Goal: Task Accomplishment & Management: Complete application form

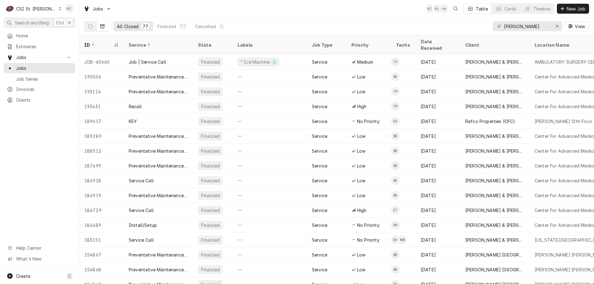
drag, startPoint x: 535, startPoint y: 28, endPoint x: 492, endPoint y: 27, distance: 43.6
click at [492, 27] on div "All Closed 77 Finalized 77 Cancelled 0 cushman View" at bounding box center [336, 26] width 505 height 17
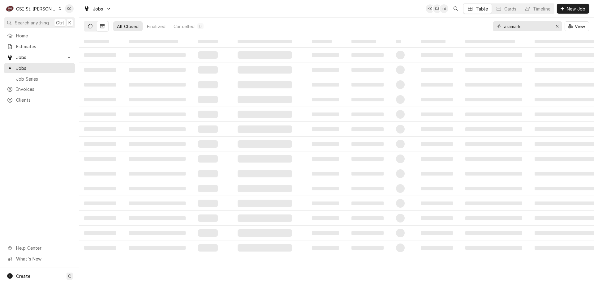
type input "aramark"
click at [91, 30] on button "Dynamic Content Wrapper" at bounding box center [90, 26] width 12 height 10
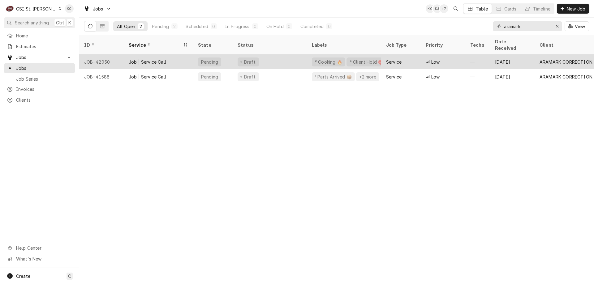
click at [318, 59] on div "² Cooking 🔥" at bounding box center [328, 62] width 28 height 6
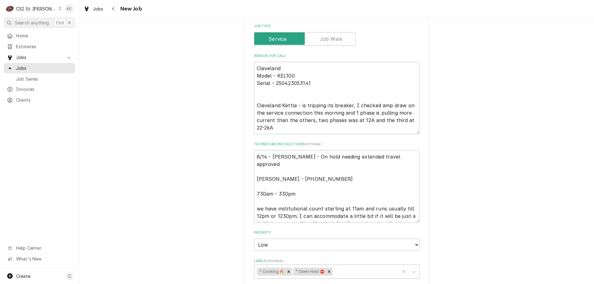
scroll to position [247, 0]
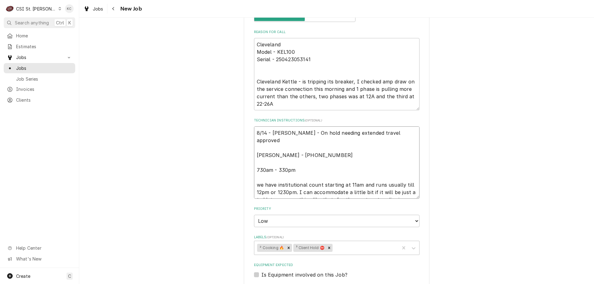
drag, startPoint x: 328, startPoint y: 136, endPoint x: 253, endPoint y: 135, distance: 75.4
click at [254, 135] on textarea "8/14 - Kelly - On hold needing extended travel approved Brandon Brewer - 573 59…" at bounding box center [336, 162] width 165 height 72
type textarea "x"
type textarea "extended travel approved Brandon Brewer - 573 592-4040 ext 459 730am - 330pm we…"
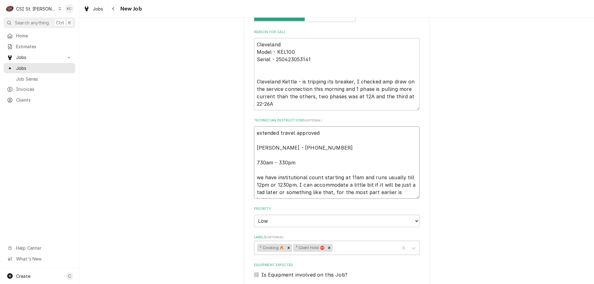
click at [333, 129] on textarea "extended travel approved Brandon Brewer - 573 592-4040 ext 459 730am - 330pm we…" at bounding box center [336, 162] width 165 height 72
type textarea "x"
type textarea "extended travel approved Brandon Brewer - 573 592-4040 ext 459 730am - 330pm we…"
type textarea "x"
type textarea "extended travel approved p Brandon Brewer - 573 592-4040 ext 459 730am - 330pm …"
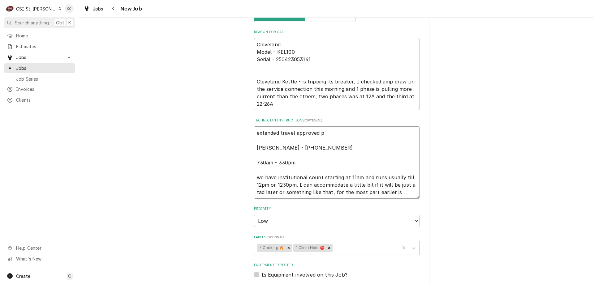
type textarea "x"
type textarea "extended travel approved pe Brandon Brewer - 573 592-4040 ext 459 730am - 330pm…"
type textarea "x"
type textarea "extended travel approved per Brandon Brewer - 573 592-4040 ext 459 730am - 330p…"
type textarea "x"
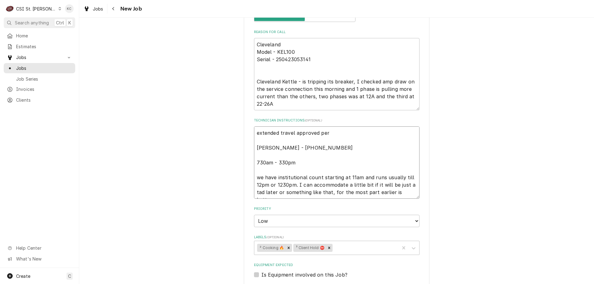
type textarea "extended travel approved per Brandon Brewer - 573 592-4040 ext 459 730am - 330p…"
type textarea "x"
type textarea "extended travel approved per e Brandon Brewer - 573 592-4040 ext 459 730am - 33…"
type textarea "x"
type textarea "extended travel approved per ema Brandon Brewer - 573 592-4040 ext 459 730am - …"
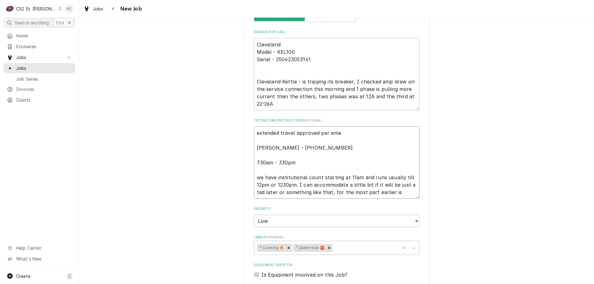
type textarea "x"
type textarea "extended travel approved per emai Brandon Brewer - 573 592-4040 ext 459 730am -…"
type textarea "x"
type textarea "extended travel approved per email Brandon Brewer - 573 592-4040 ext 459 730am …"
type textarea "x"
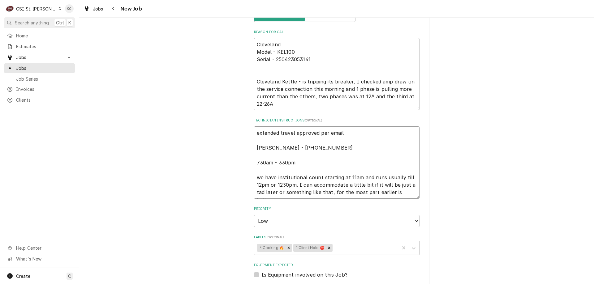
type textarea "extended travel approved per email Brandon Brewer - 573 592-4040 ext 459 730am …"
type textarea "x"
click at [327, 249] on icon "Remove ³ Client Hold ⛔️" at bounding box center [329, 248] width 4 height 4
type textarea "extended travel approved per email Brandon Brewer - 573 592-4040 ext 459 730am …"
click at [545, 152] on div "Use the fields below to edit this job: Client Details Client ARAMARK CORRECTION…" at bounding box center [336, 148] width 514 height 742
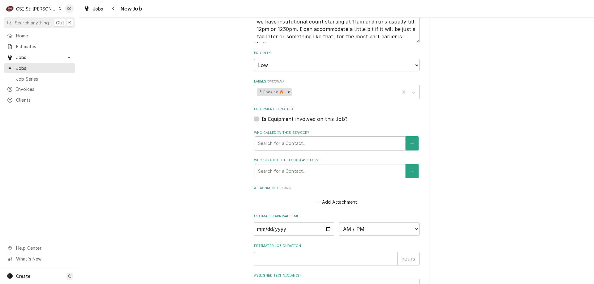
scroll to position [482, 0]
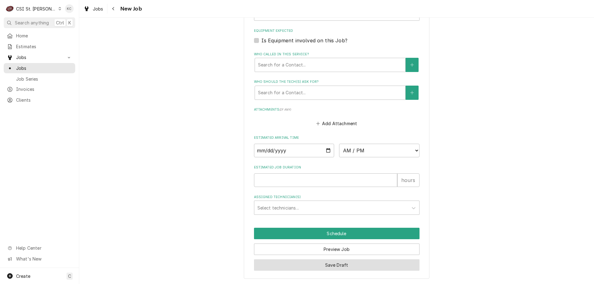
click at [380, 268] on button "Save Draft" at bounding box center [336, 264] width 165 height 11
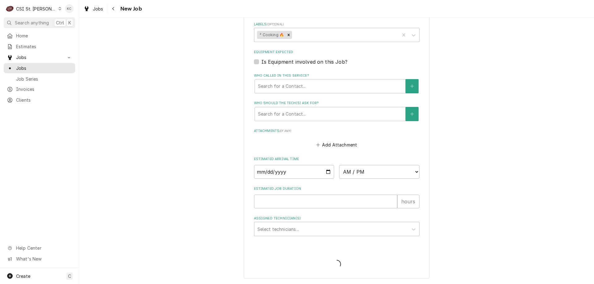
type textarea "x"
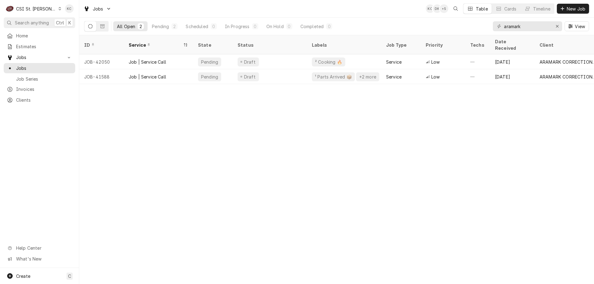
click at [555, 133] on div "ID Service State Status Labels Job Type Priority Techs Date Received Client Loc…" at bounding box center [336, 159] width 514 height 249
drag, startPoint x: 524, startPoint y: 26, endPoint x: 460, endPoint y: 26, distance: 64.0
click at [460, 26] on div "All Open 2 Pending 2 Scheduled 0 In Progress 0 On Hold 0 Completed 0 aramark Vi…" at bounding box center [336, 26] width 505 height 17
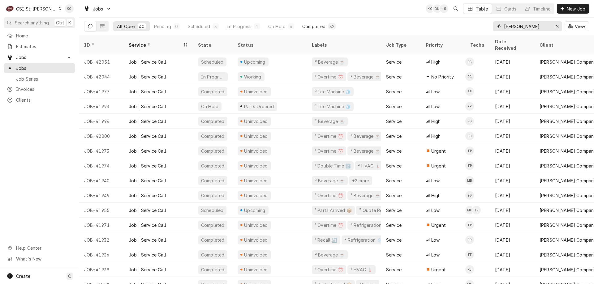
type input "vivian"
click at [304, 29] on button "Completed 32" at bounding box center [318, 26] width 41 height 10
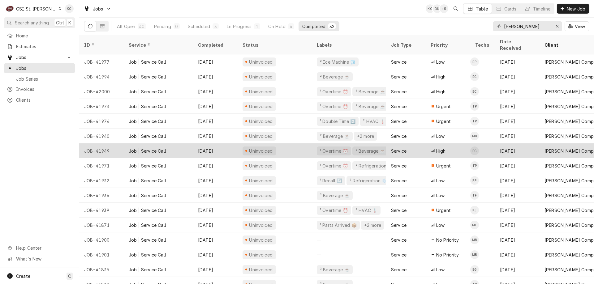
click at [120, 145] on div "JOB-41949" at bounding box center [101, 150] width 45 height 15
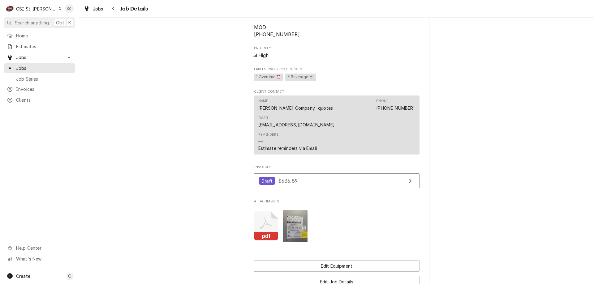
scroll to position [684, 0]
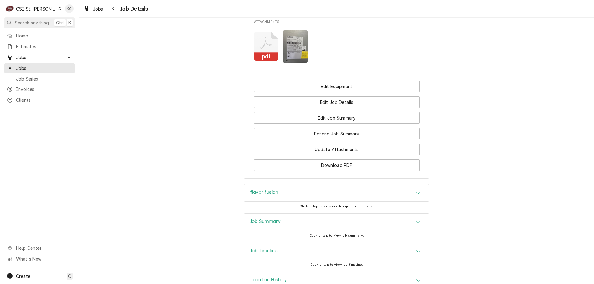
click at [289, 214] on div "Job Summary" at bounding box center [336, 222] width 185 height 17
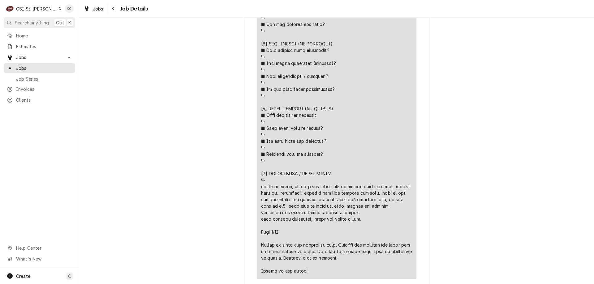
scroll to position [1413, 0]
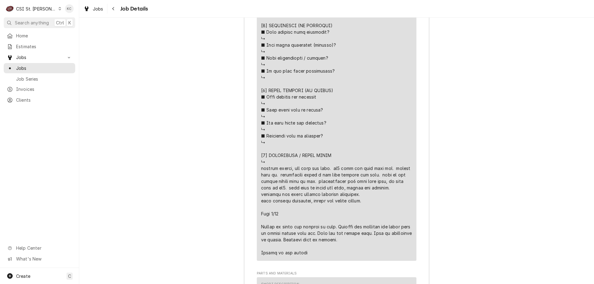
drag, startPoint x: 359, startPoint y: 224, endPoint x: 256, endPoint y: 213, distance: 103.5
copy div "⚠️ 𝗙𝗢𝗥𝗠 𝗜𝗡𝗦𝗧𝗥𝗨𝗖𝗧𝗜𝗢𝗡𝗦 ⚠️ ✪ 𝗖𝗼𝗺𝗽𝗹𝗲𝘁𝗲 𝗮𝗹𝗹 𝗿𝗲𝗹𝗲𝘃𝗮𝗻𝘁 𝘀𝗲𝗰𝘁𝗶𝗼𝗻𝘀 ✪ 𝗣𝗿𝗼𝘃𝗶𝗱𝗲 𝗱𝗲𝘁𝗮𝗶𝗹𝗲𝗱 𝗮𝗻𝘀…"
click at [117, 9] on button "Navigate back" at bounding box center [114, 9] width 10 height 10
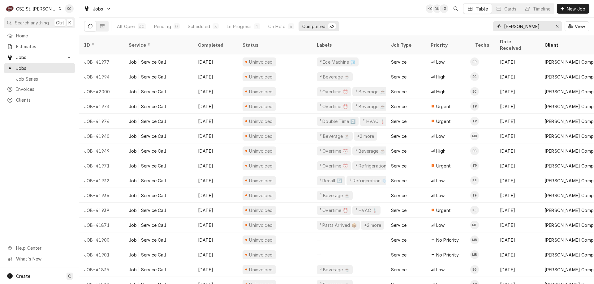
drag, startPoint x: 533, startPoint y: 23, endPoint x: 478, endPoint y: 24, distance: 55.3
click at [478, 24] on div "All Open 40 Pending 0 Scheduled 3 In Progress 1 On Hold 4 Completed 32 [PERSON_…" at bounding box center [336, 26] width 505 height 17
click at [567, 11] on span "New Job" at bounding box center [575, 9] width 21 height 6
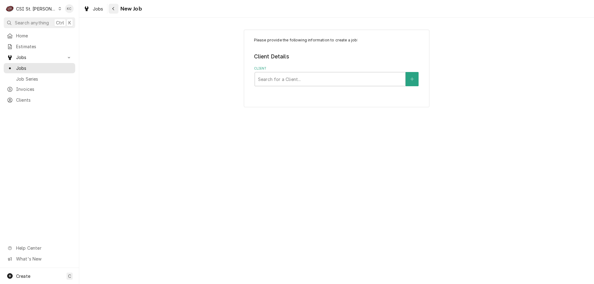
click at [115, 10] on div "Navigate back" at bounding box center [113, 9] width 6 height 6
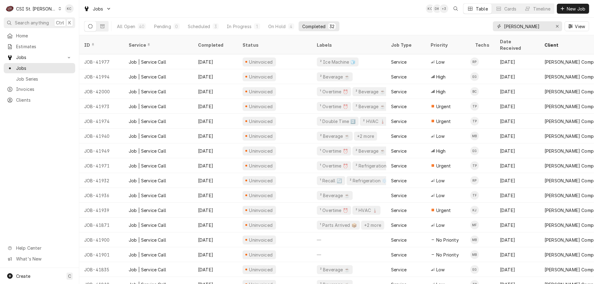
drag, startPoint x: 533, startPoint y: 25, endPoint x: 478, endPoint y: 23, distance: 55.0
click at [478, 23] on div "All Open 40 Pending 0 Scheduled 3 In Progress 1 On Hold 4 Completed 32 vivian V…" at bounding box center [336, 26] width 505 height 17
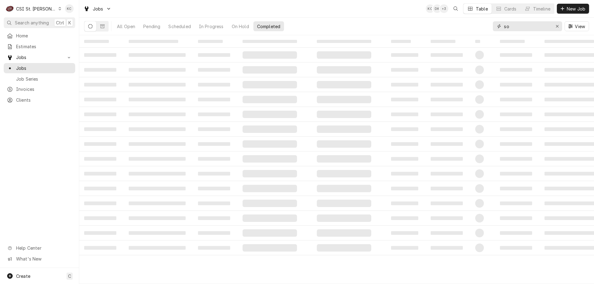
type input "s"
click at [505, 26] on input "upplem" at bounding box center [527, 26] width 46 height 10
click at [504, 26] on input "upplem" at bounding box center [527, 26] width 46 height 10
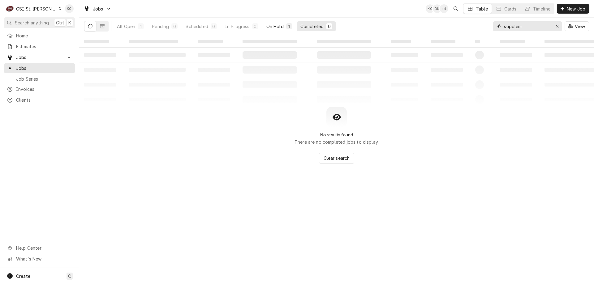
type input "supplem"
click at [289, 23] on button "On Hold 1" at bounding box center [278, 26] width 33 height 10
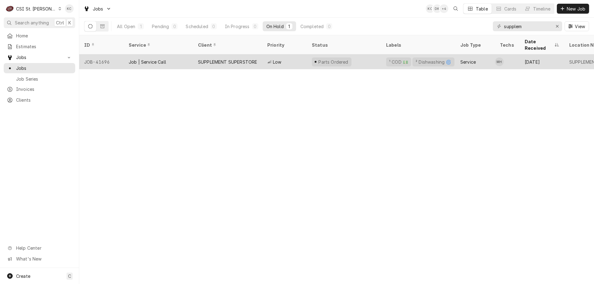
click at [232, 59] on div "SUPPLEMENT SUPERSTORE" at bounding box center [227, 62] width 59 height 6
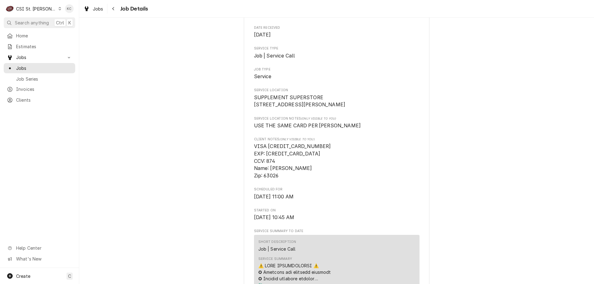
scroll to position [62, 0]
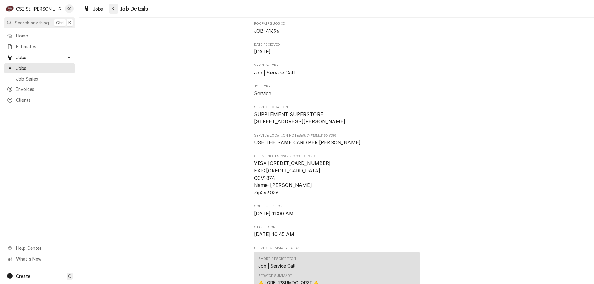
click at [112, 11] on icon "Navigate back" at bounding box center [113, 8] width 3 height 4
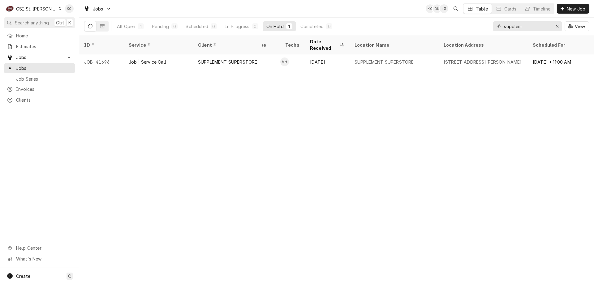
scroll to position [0, 68]
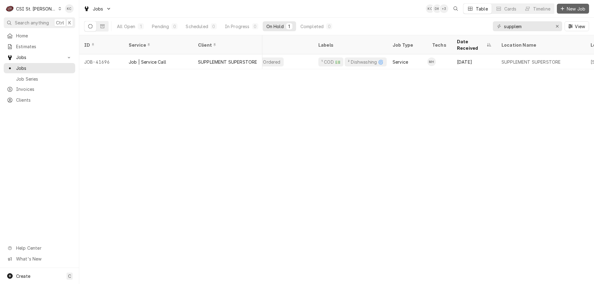
click at [565, 10] on span "New Job" at bounding box center [575, 9] width 21 height 6
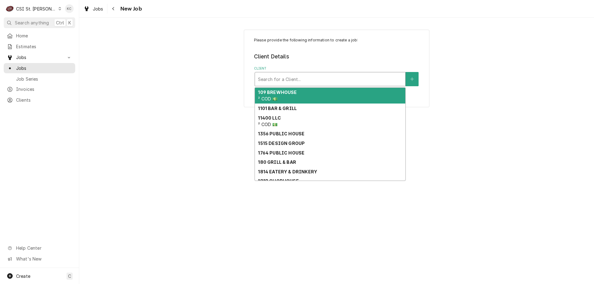
click at [312, 81] on div "Client" at bounding box center [330, 79] width 144 height 11
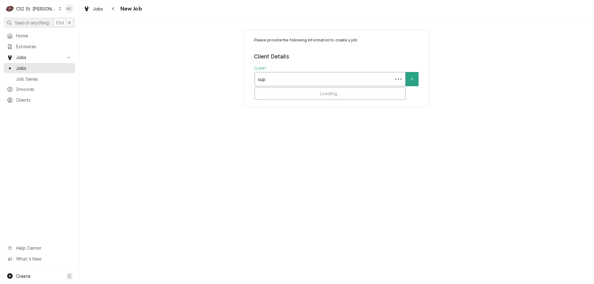
type input "supp"
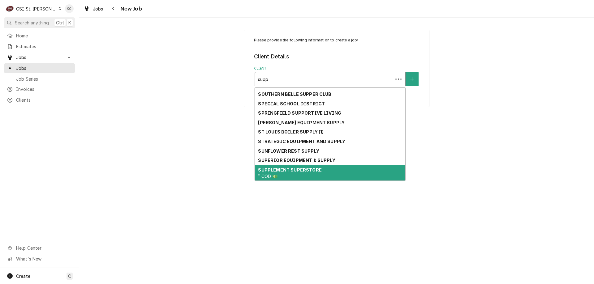
scroll to position [596, 0]
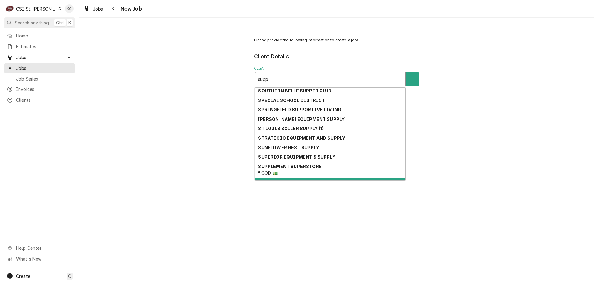
click at [317, 180] on strong "SUPPLEMENT SUPER STORES" at bounding box center [292, 182] width 68 height 5
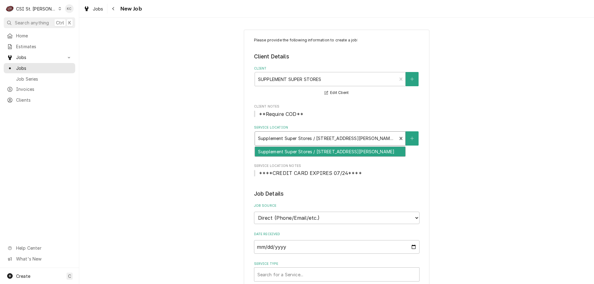
click at [321, 141] on div "Service Location" at bounding box center [326, 138] width 136 height 11
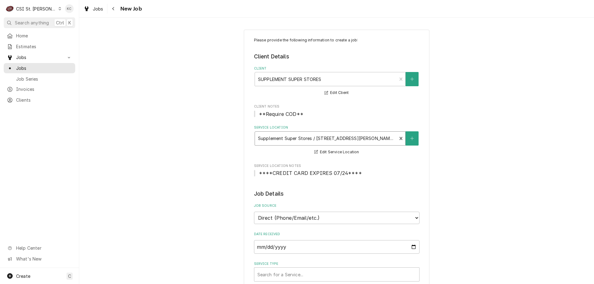
click at [356, 136] on div "Service Location" at bounding box center [326, 138] width 136 height 11
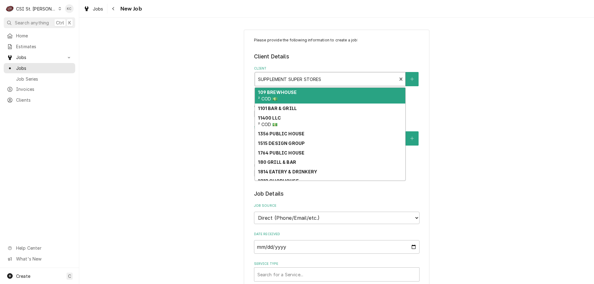
click at [339, 79] on div "Client" at bounding box center [326, 79] width 136 height 11
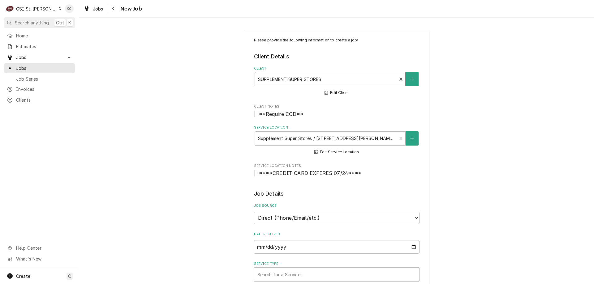
click at [342, 78] on div "Client" at bounding box center [326, 79] width 136 height 11
click at [411, 78] on icon "Create New Client" at bounding box center [412, 79] width 4 height 4
type textarea "x"
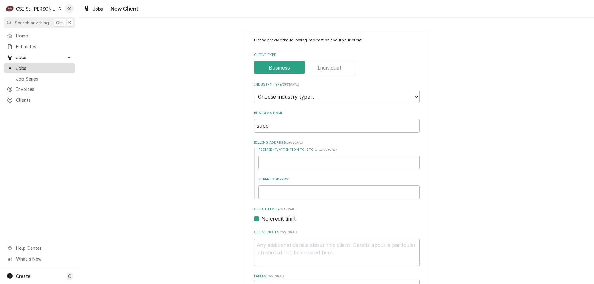
click at [15, 65] on div "Jobs" at bounding box center [39, 68] width 65 height 6
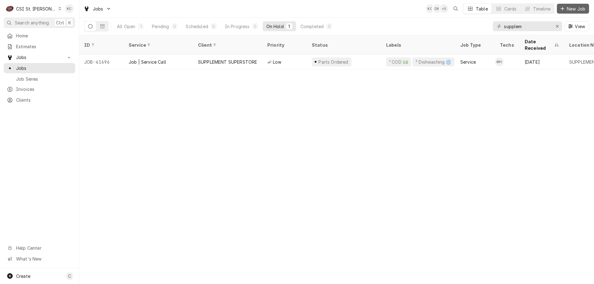
click at [569, 7] on span "New Job" at bounding box center [575, 9] width 21 height 6
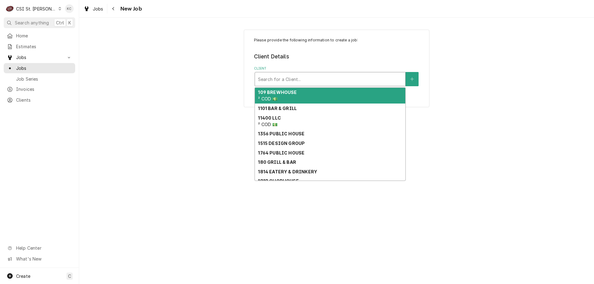
click at [364, 78] on div "Client" at bounding box center [330, 79] width 144 height 11
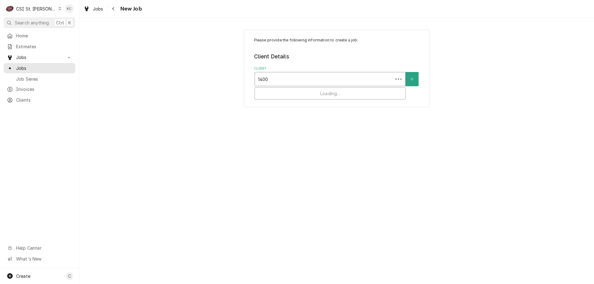
type input "14004"
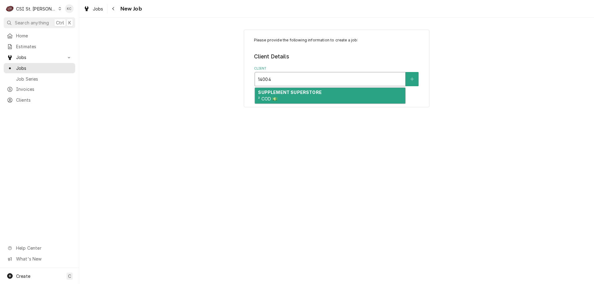
click at [333, 97] on div "SUPPLEMENT SUPERSTORE ² COD 💵" at bounding box center [330, 96] width 150 height 16
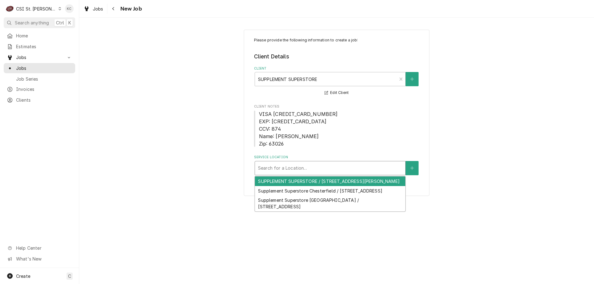
click at [304, 169] on div "Service Location" at bounding box center [330, 168] width 144 height 11
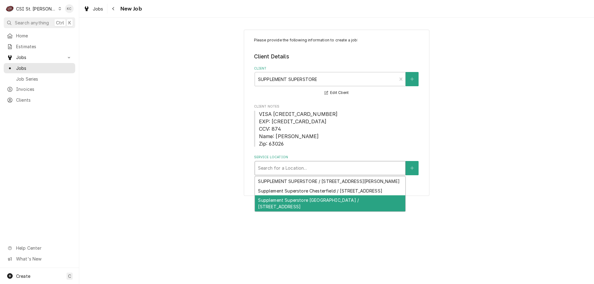
click at [330, 211] on div "Supplement Superstore Manchester / 14004 Manchester Rd #4514, Ballwin, MO 63011" at bounding box center [330, 203] width 150 height 16
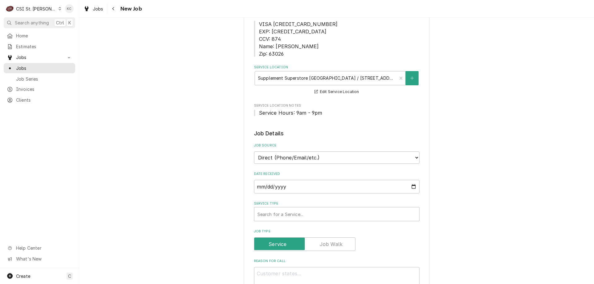
scroll to position [124, 0]
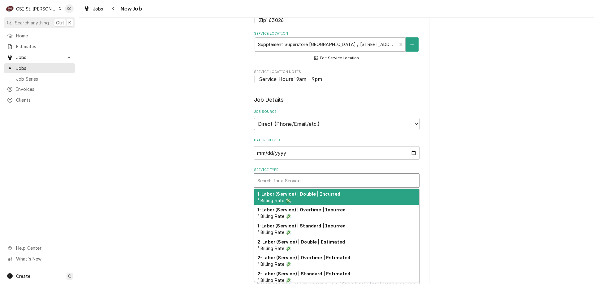
click at [289, 181] on div "Service Type" at bounding box center [336, 180] width 159 height 11
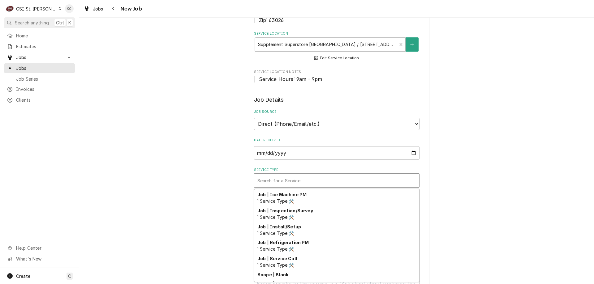
scroll to position [354, 0]
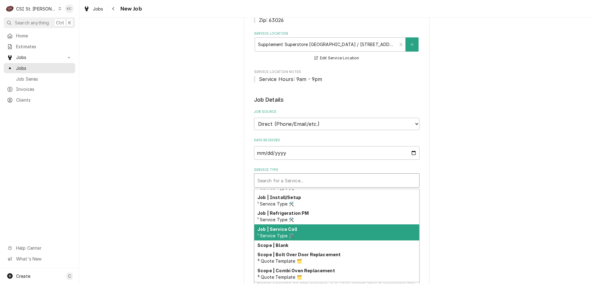
drag, startPoint x: 302, startPoint y: 231, endPoint x: 359, endPoint y: 214, distance: 59.8
click at [303, 231] on div "Job | Service Call ¹ Service Type 🛠️" at bounding box center [336, 232] width 165 height 16
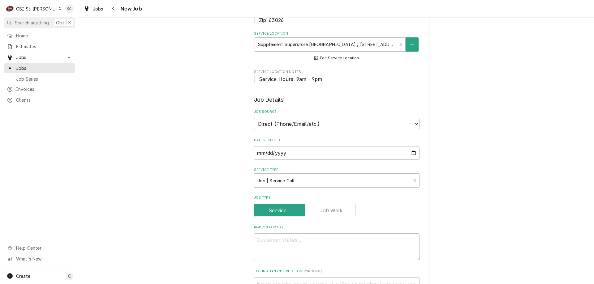
click at [508, 181] on div "Please provide the following information to create a job: Client Details Client…" at bounding box center [336, 254] width 514 height 709
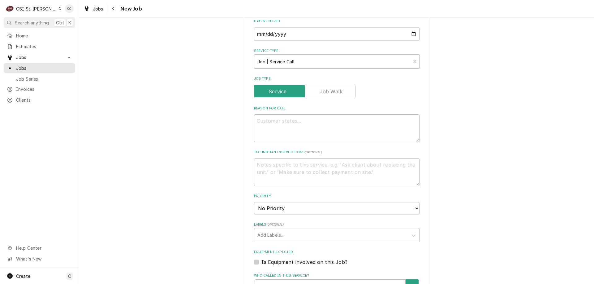
scroll to position [247, 0]
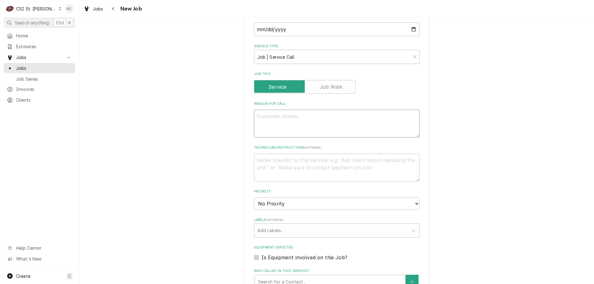
click at [324, 122] on textarea "Reason For Call" at bounding box center [336, 124] width 165 height 28
type textarea "x"
type textarea "D"
type textarea "x"
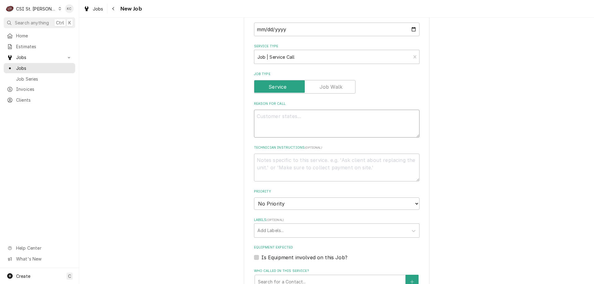
type textarea "C"
type textarea "x"
type textarea "CM"
type textarea "x"
type textarea "CMA"
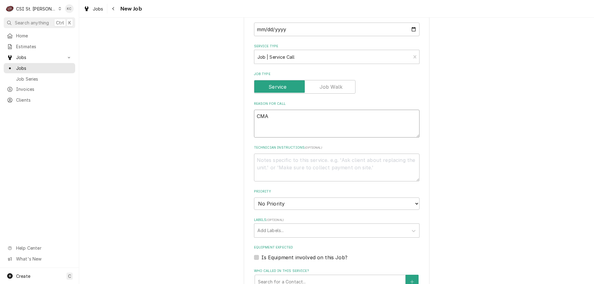
type textarea "x"
type textarea "CMA"
type textarea "x"
type textarea "CMA"
type textarea "x"
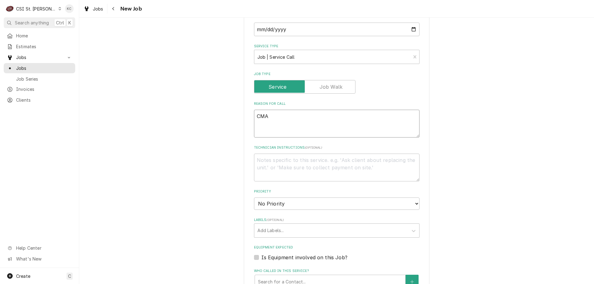
type textarea "CM"
type textarea "x"
type textarea "C"
type textarea "x"
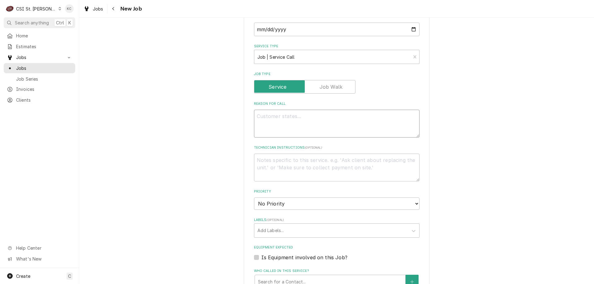
type textarea "D"
type textarea "x"
type textarea "Di"
type textarea "x"
type textarea "Dis"
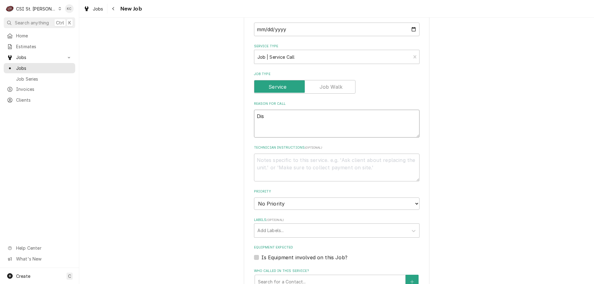
type textarea "x"
type textarea "Dish"
type textarea "x"
type textarea "Dishma"
type textarea "x"
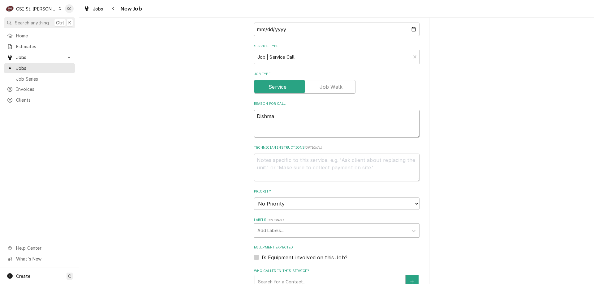
type textarea "Dishmac"
type textarea "x"
type textarea "Dishmach"
type textarea "x"
type textarea "Dishmachi"
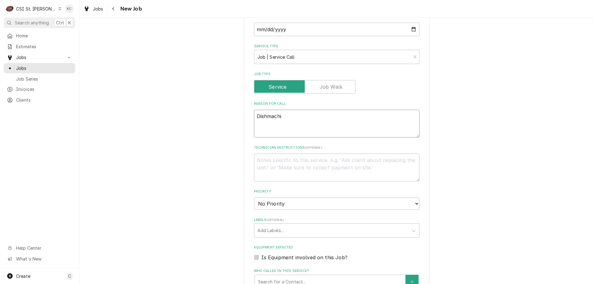
type textarea "x"
type textarea "Dishmachin"
type textarea "x"
type textarea "Dishmachine"
type textarea "x"
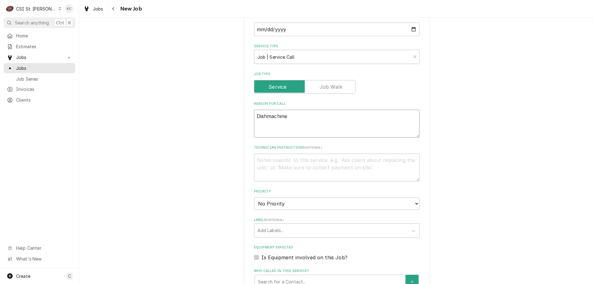
type textarea "Dishmachine"
type textarea "x"
type textarea "Dishmachine i"
type textarea "x"
type textarea "Dishmachine is"
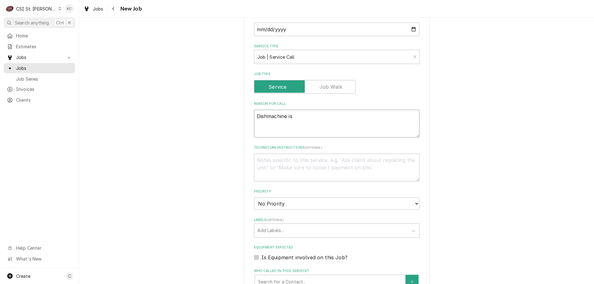
type textarea "x"
type textarea "Dishmachine is"
type textarea "x"
type textarea "Dishmachine is f"
type textarea "x"
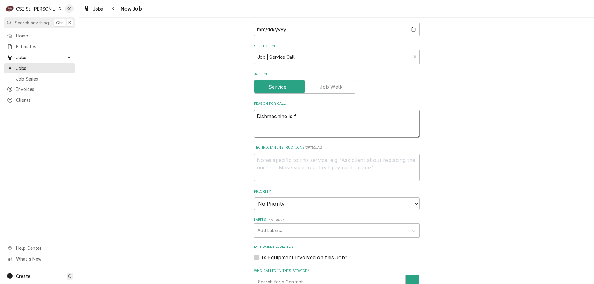
type textarea "Dishmachine is fi"
type textarea "x"
type textarea "Dishmachine is fil"
type textarea "x"
type textarea "Dishmachine is fill"
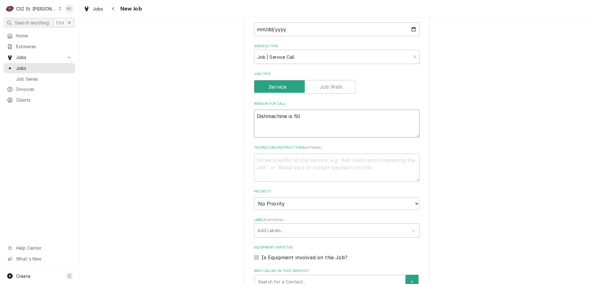
type textarea "x"
type textarea "Dishmachine is filli"
type textarea "x"
type textarea "Dishmachine is filling"
type textarea "x"
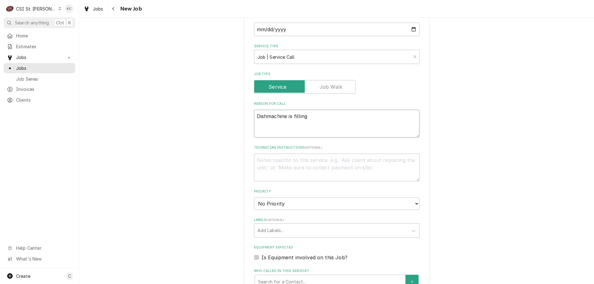
type textarea "Dishmachine is filling"
type textarea "x"
type textarea "Dishmachine is filling u"
type textarea "x"
type textarea "Dishmachine is filling up"
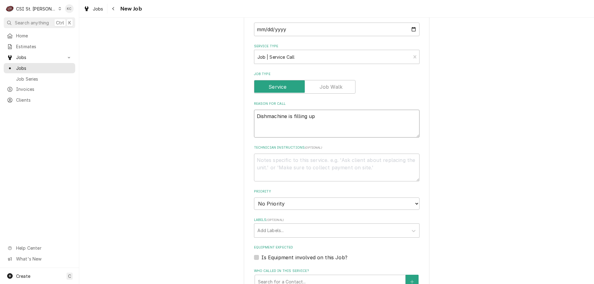
type textarea "x"
type textarea "Dishmachine is filling up"
type textarea "x"
type textarea "Dishmachine is filling up o"
type textarea "x"
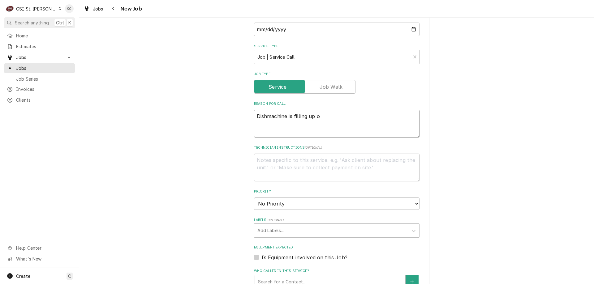
type textarea "Dishmachine is filling up on"
type textarea "x"
type textarea "Dishmachine is filling up on"
type textarea "x"
type textarea "Dishmachine is filling up on i"
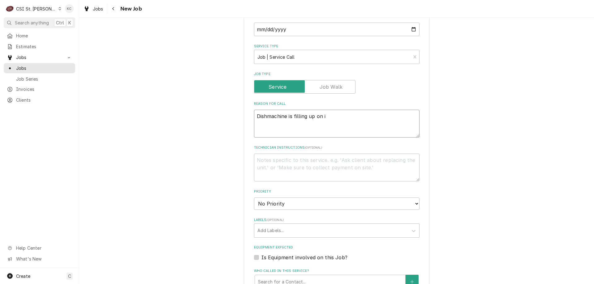
type textarea "x"
type textarea "Dishmachine is filling up on it"
type textarea "x"
type textarea "Dishmachine is filling up on its"
type textarea "x"
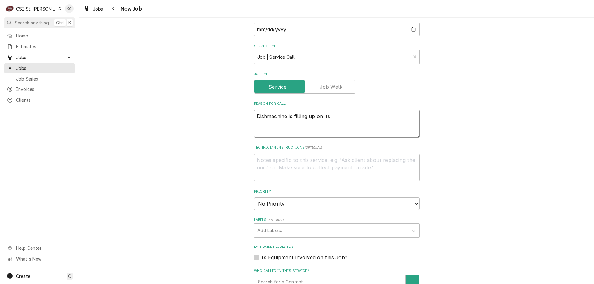
type textarea "Dishmachine is filling up on its"
type textarea "x"
type textarea "Dishmachine is filling up on its o"
type textarea "x"
type textarea "Dishmachine is filling up on its ow"
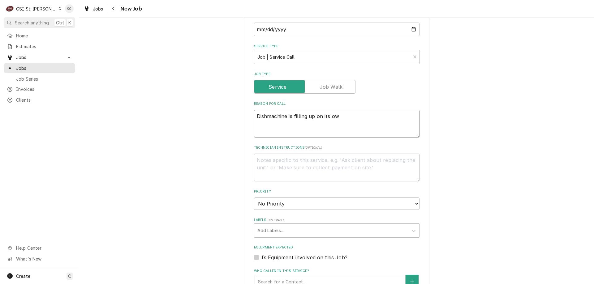
type textarea "x"
type textarea "Dishmachine is filling up on its own"
type textarea "x"
type textarea "Dishmachine is filling up on its own a"
type textarea "x"
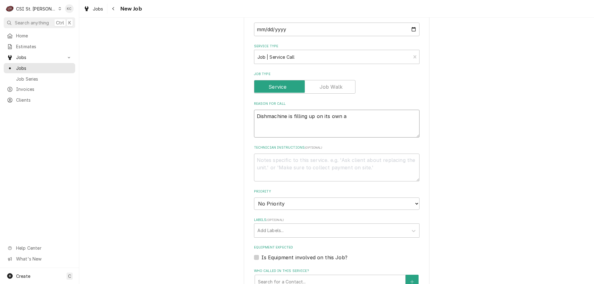
type textarea "Dishmachine is filling up on its own an"
type textarea "x"
type textarea "Dishmachine is filling up on its own and"
type textarea "x"
type textarea "Dishmachine is filling up on its own and"
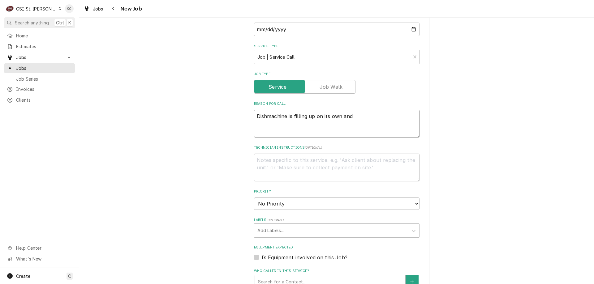
type textarea "x"
type textarea "Dishmachine is filling up on its own and t"
type textarea "x"
type textarea "Dishmachine is filling up on its own and th"
type textarea "x"
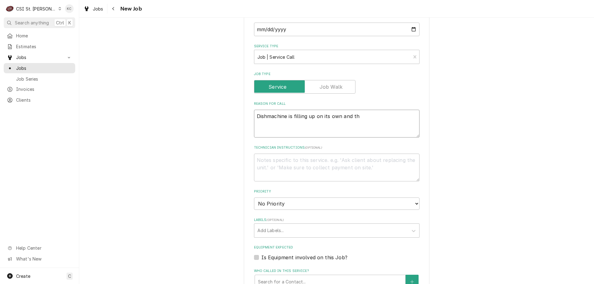
type textarea "Dishmachine is filling up on its own and the"
type textarea "x"
type textarea "Dishmachine is filling up on its own and then"
type textarea "x"
type textarea "Dishmachine is filling up on its own and then"
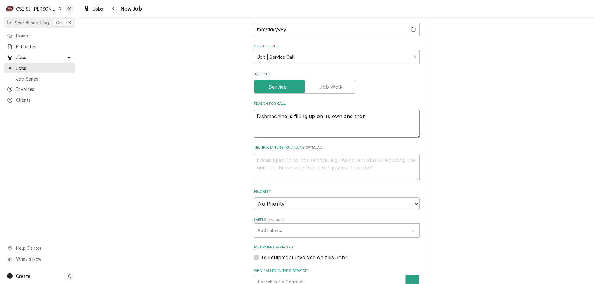
type textarea "x"
type textarea "Dishmachine is filling up on its own and then l"
type textarea "x"
type textarea "Dishmachine is filling up on its own and then le"
type textarea "x"
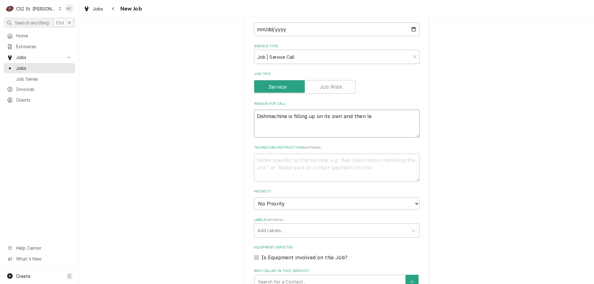
type textarea "Dishmachine is filling up on its own and then lea"
type textarea "x"
type textarea "Dishmachine is filling up on its own and then leak"
type textarea "x"
type textarea "Dishmachine is filling up on its own and then leaki"
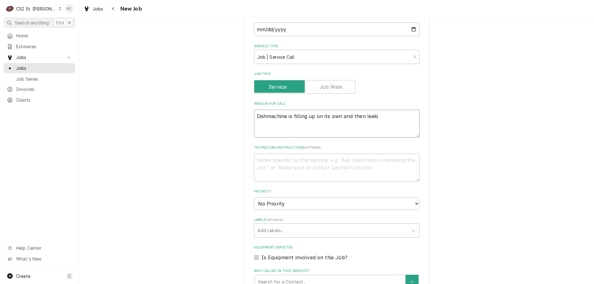
type textarea "x"
type textarea "Dishmachine is filling up on its own and then leaking"
type textarea "x"
type textarea "Dishmachine is filling up on its own and then leaking"
type textarea "x"
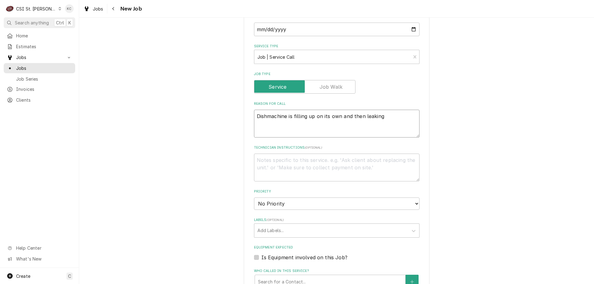
type textarea "Dishmachine is filling up on its own and then leaking o"
type textarea "x"
type textarea "Dishmachine is filling up on its own and then leaking ou"
type textarea "x"
type textarea "Dishmachine is filling up on its own and then leaking out"
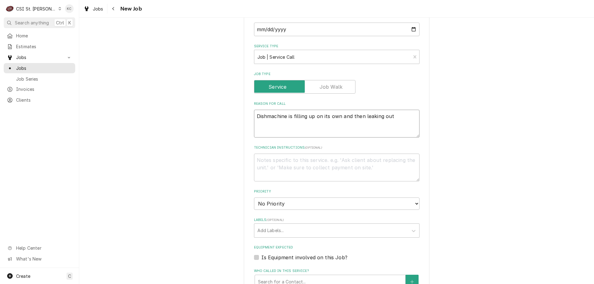
type textarea "x"
type textarea "Dishmachine is filling up on its own and then leaking out b"
type textarea "x"
type textarea "Dishmachine is filling up on its own and then leaking out bo"
type textarea "x"
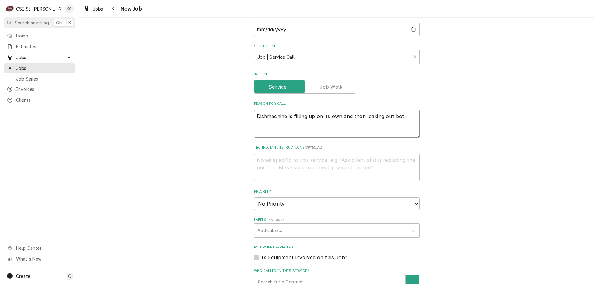
type textarea "Dishmachine is filling up on its own and then leaking out bott"
type textarea "x"
type textarea "Dishmachine is filling up on its own and then leaking out botto"
type textarea "x"
type textarea "Dishmachine is filling up on its own and then leaking out bottom"
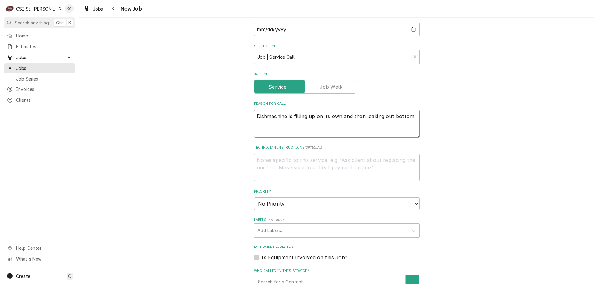
type textarea "x"
type textarea "Dishmachine is filling up on its own and then leaking out bottom"
click at [311, 160] on textarea "Technician Instructions ( optional )" at bounding box center [336, 168] width 165 height 28
type textarea "x"
type textarea "R"
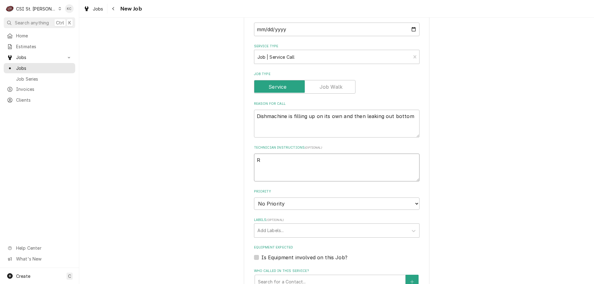
type textarea "x"
type textarea "Re"
type textarea "x"
type textarea "Ree"
type textarea "x"
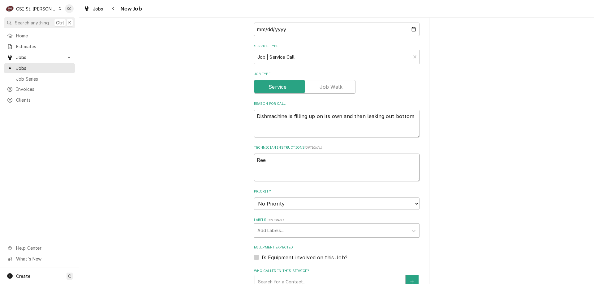
type textarea "Re"
type textarea "x"
type textarea "Rei"
type textarea "x"
type textarea "Reis"
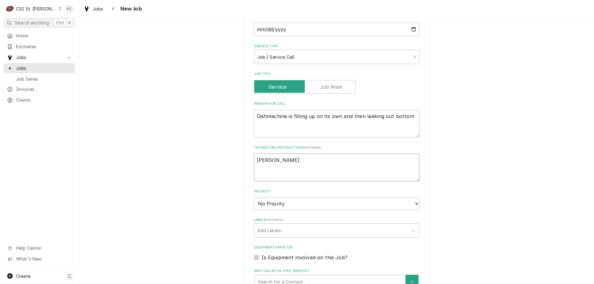
type textarea "x"
type textarea "Reis"
type textarea "x"
type textarea "Reis -"
type textarea "x"
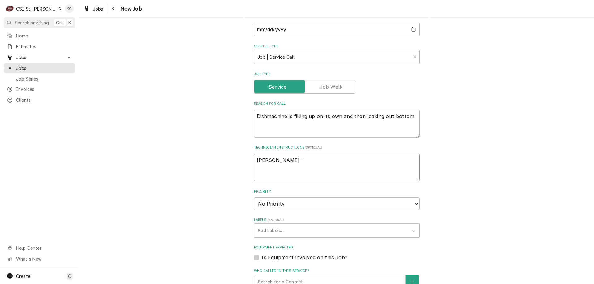
type textarea "Reis -"
type textarea "x"
type textarea "Reis - 6"
type textarea "x"
type textarea "Reis - 61"
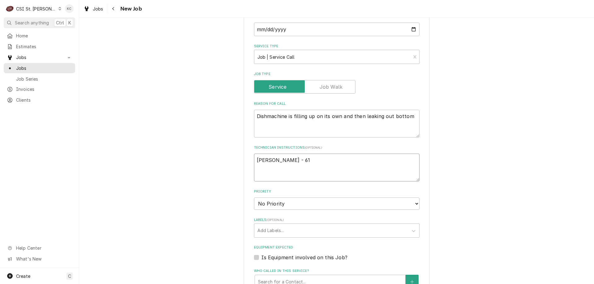
type textarea "x"
type textarea "Reis - 618"
type textarea "x"
type textarea "Reis - 618"
type textarea "x"
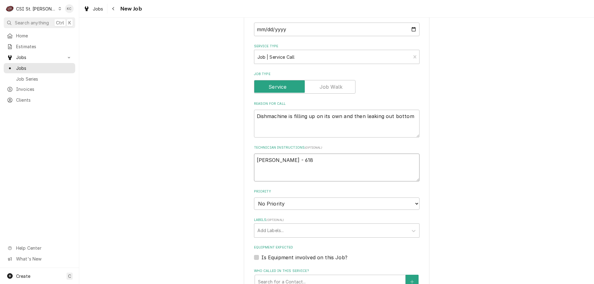
type textarea "Reis - 618 3"
type textarea "x"
type textarea "Reis - 618 31"
type textarea "x"
type textarea "Reis - 618 314"
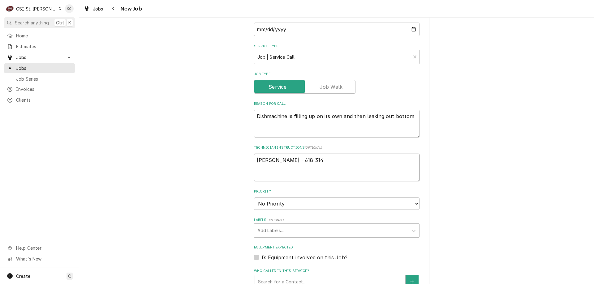
type textarea "x"
type textarea "Reis - 618 314-"
type textarea "x"
type textarea "Reis - 618 314-0"
type textarea "x"
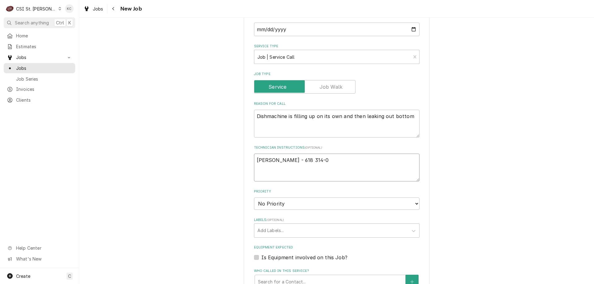
type textarea "Reis - 618 314-02"
type textarea "x"
type textarea "Reis - 618 314-022"
type textarea "x"
type textarea "Reis - 618 314-0221"
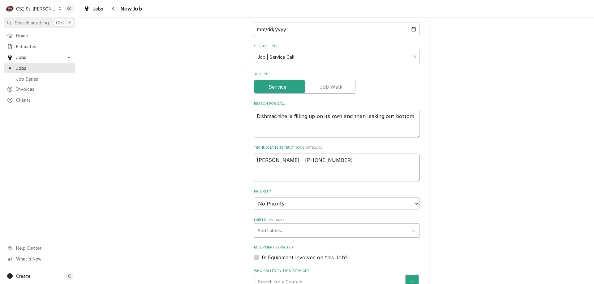
type textarea "x"
type textarea "Reis - 618 314-0221"
click at [309, 202] on select "No Priority Urgent High Medium Low" at bounding box center [336, 204] width 165 height 12
click at [519, 155] on div "Please provide the following information to create a job: Client Details Client…" at bounding box center [336, 131] width 514 height 709
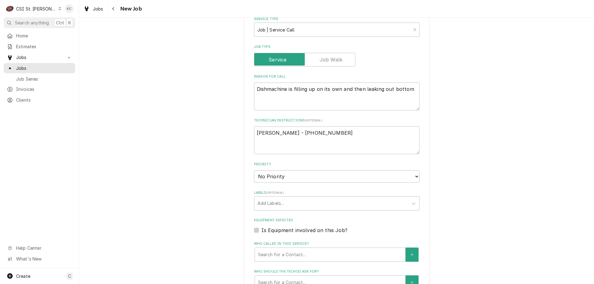
scroll to position [278, 0]
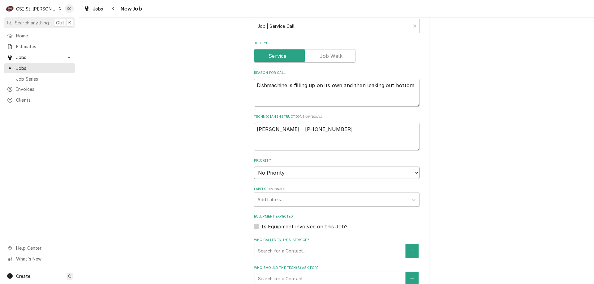
click at [298, 175] on select "No Priority Urgent High Medium Low" at bounding box center [336, 173] width 165 height 12
select select "4"
click at [254, 167] on select "No Priority Urgent High Medium Low" at bounding box center [336, 173] width 165 height 12
click at [284, 199] on div "Labels" at bounding box center [330, 199] width 147 height 11
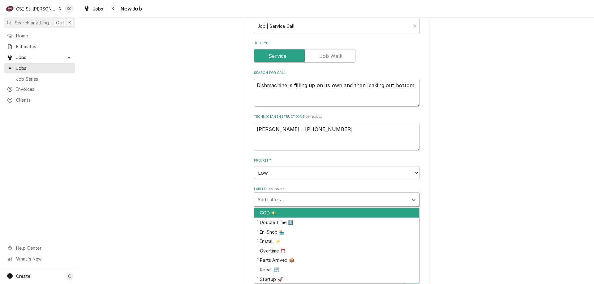
click at [282, 214] on div "¹ COD 💵" at bounding box center [336, 213] width 165 height 10
click at [299, 199] on div "Labels" at bounding box center [340, 199] width 111 height 11
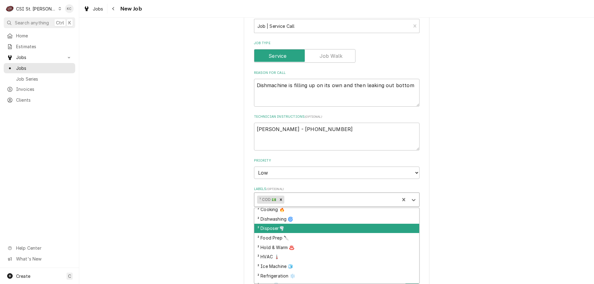
scroll to position [93, 0]
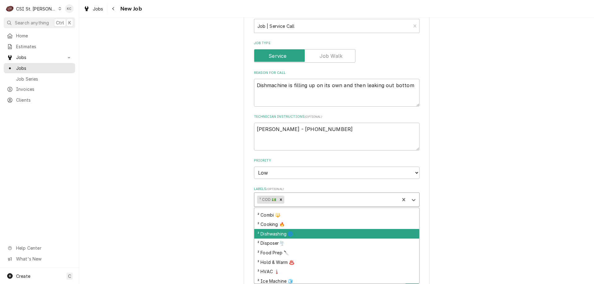
click at [304, 232] on div "² Dishwashing 🌀" at bounding box center [336, 234] width 165 height 10
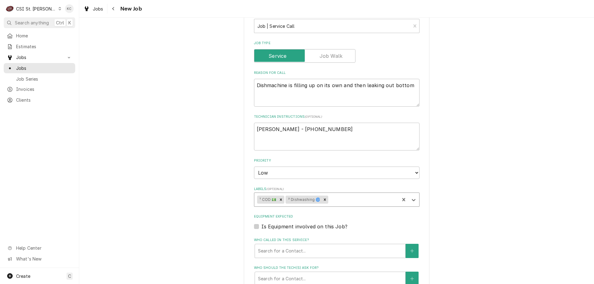
click at [444, 212] on div "Please provide the following information to create a job: Client Details Client…" at bounding box center [336, 100] width 514 height 709
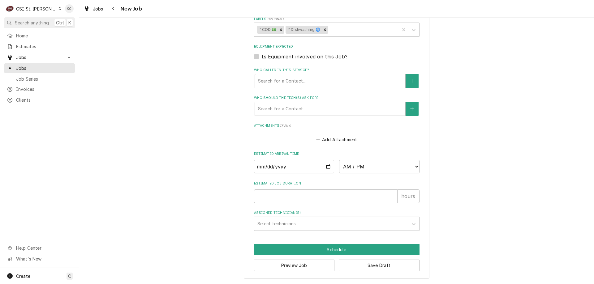
scroll to position [449, 0]
click at [387, 261] on button "Save Draft" at bounding box center [379, 264] width 81 height 11
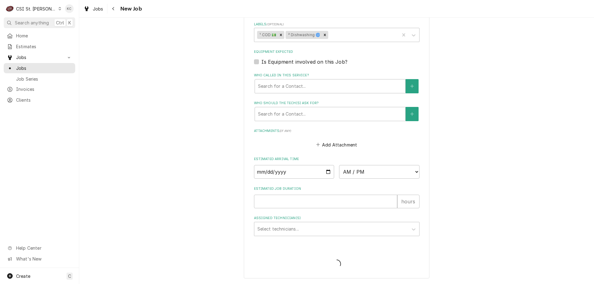
scroll to position [443, 0]
type textarea "x"
